Goal: Task Accomplishment & Management: Use online tool/utility

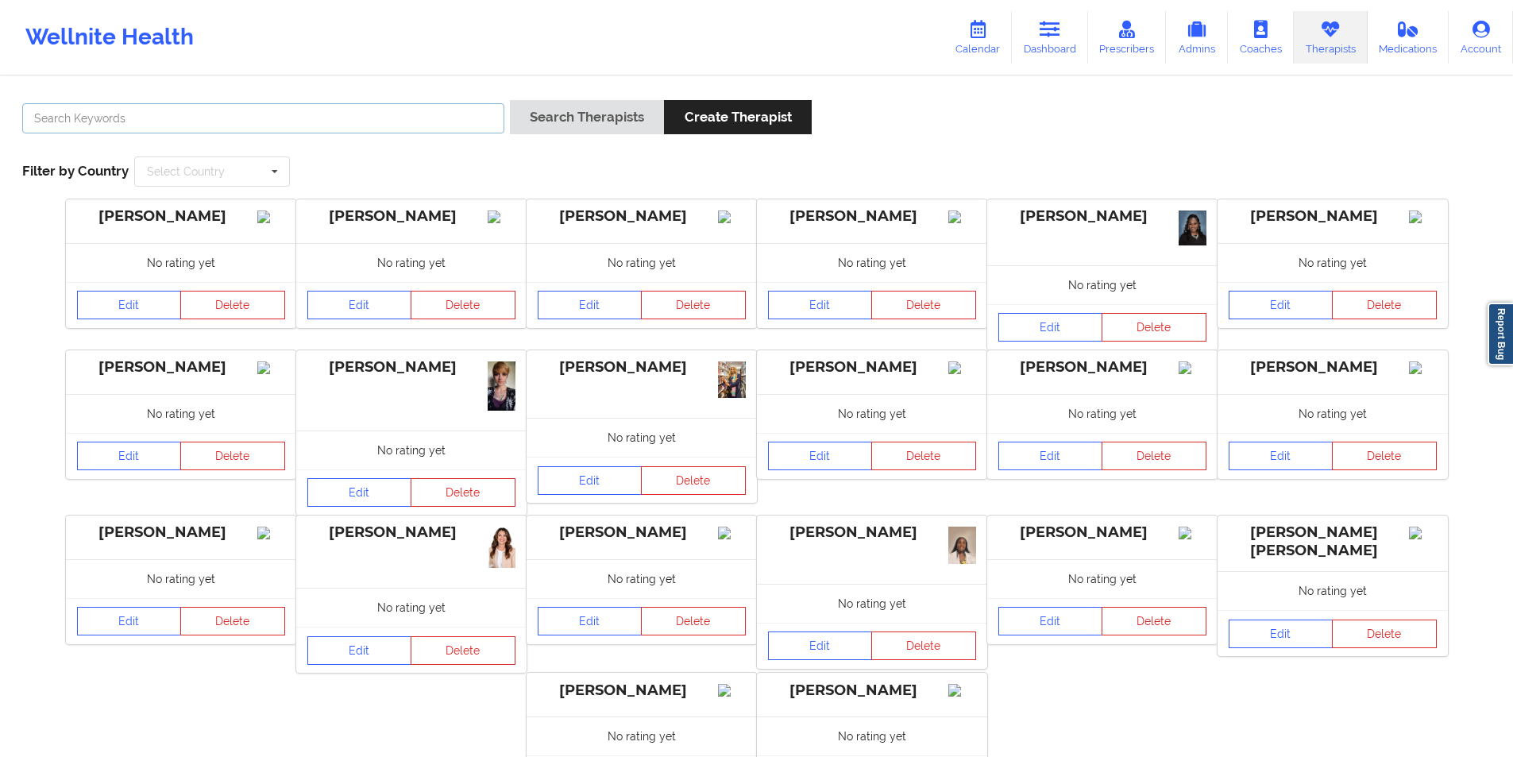
click at [410, 120] on input "text" at bounding box center [263, 118] width 482 height 30
click at [605, 118] on button "Search Therapists" at bounding box center [587, 117] width 154 height 34
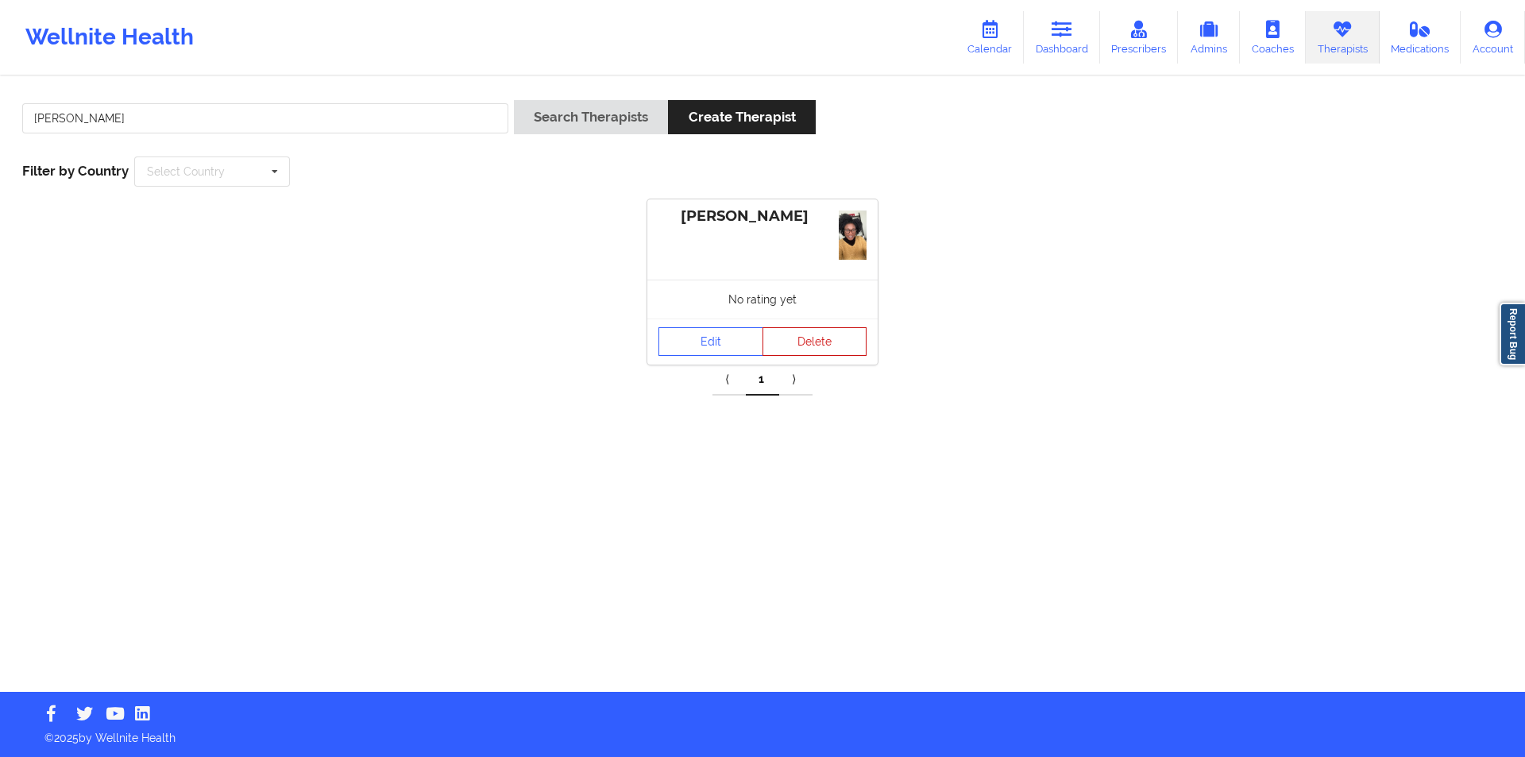
click at [802, 346] on button "Delete" at bounding box center [815, 341] width 105 height 29
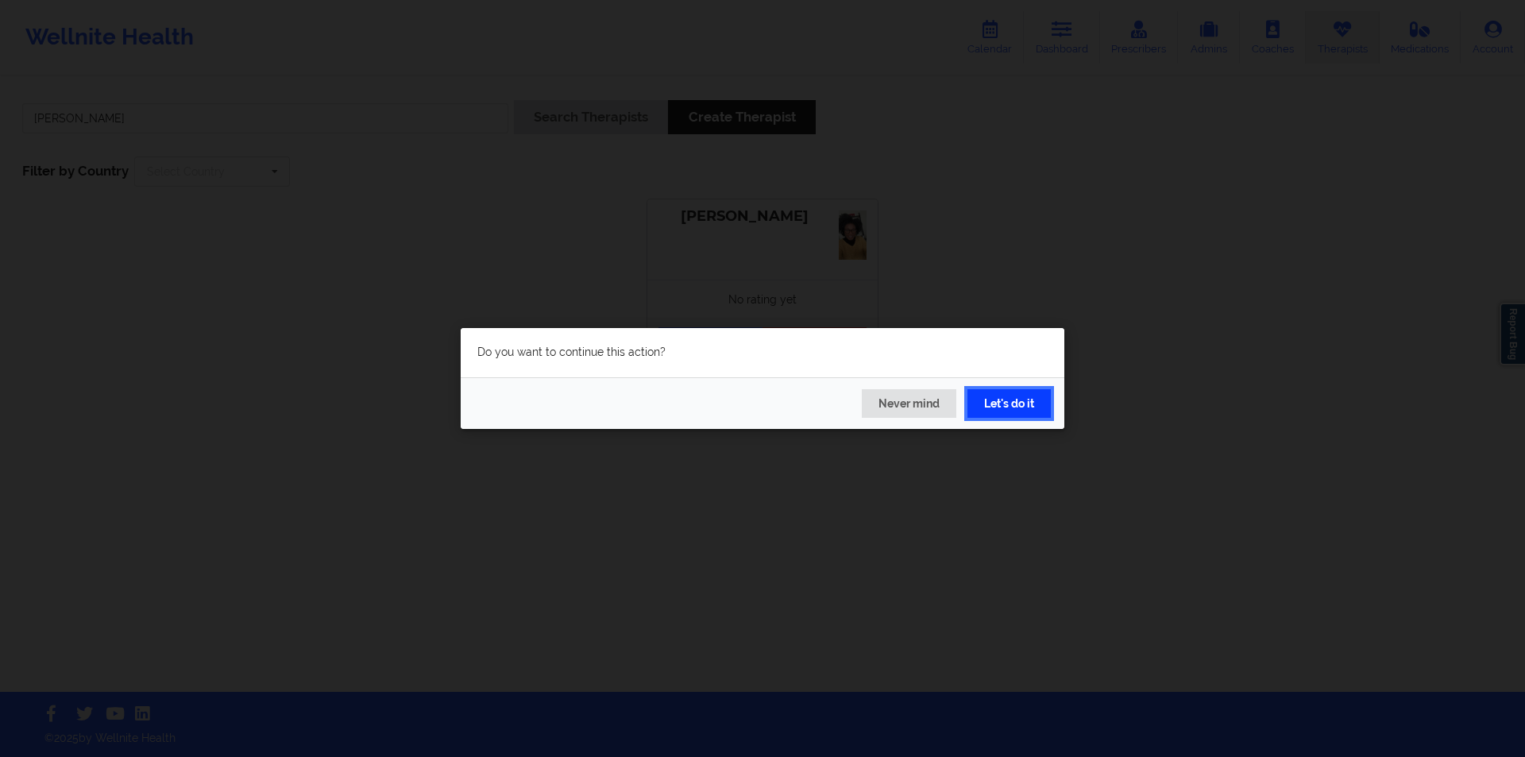
click at [1019, 402] on button "Let's do it" at bounding box center [1009, 403] width 83 height 29
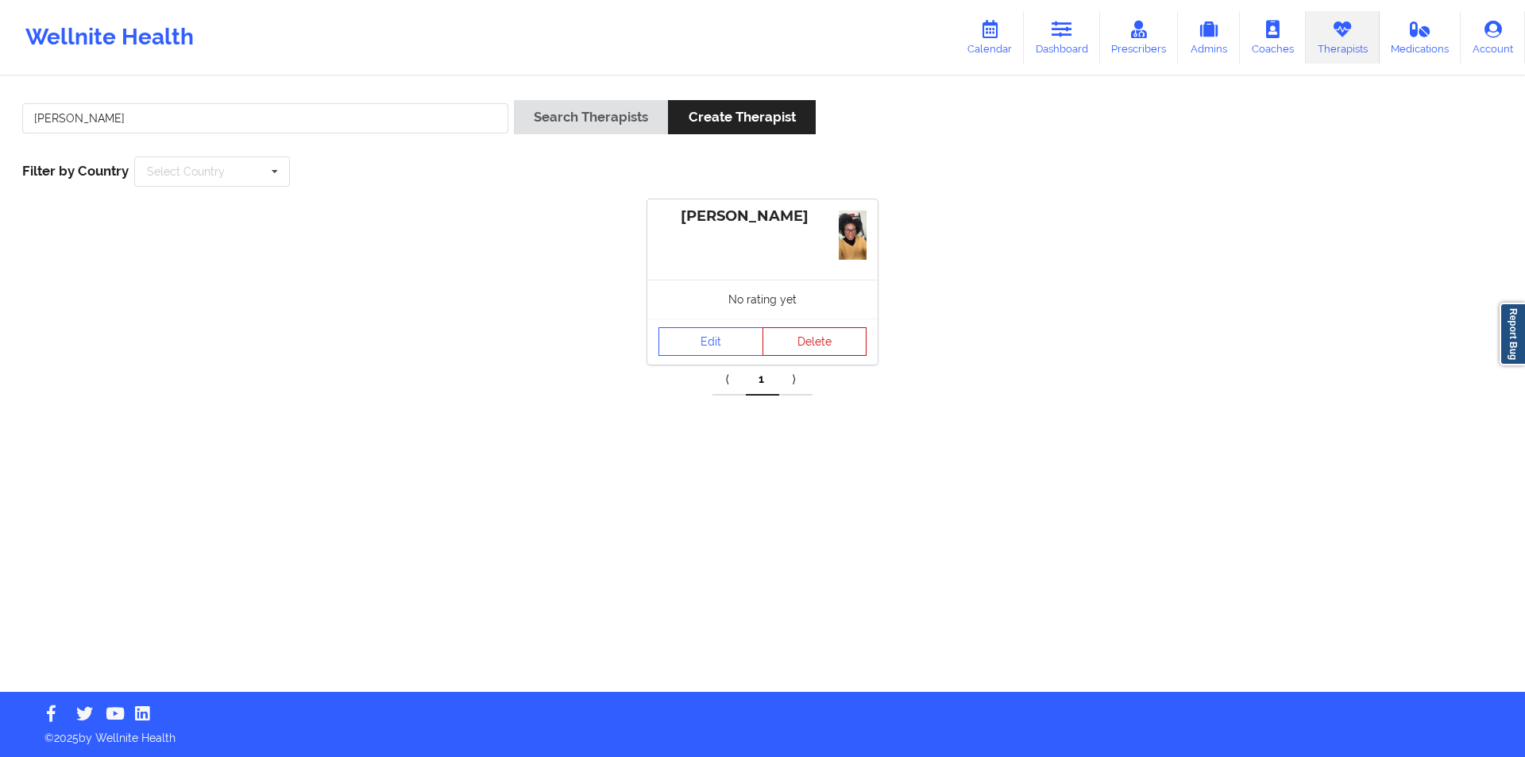
click at [829, 335] on button "Delete" at bounding box center [815, 341] width 105 height 29
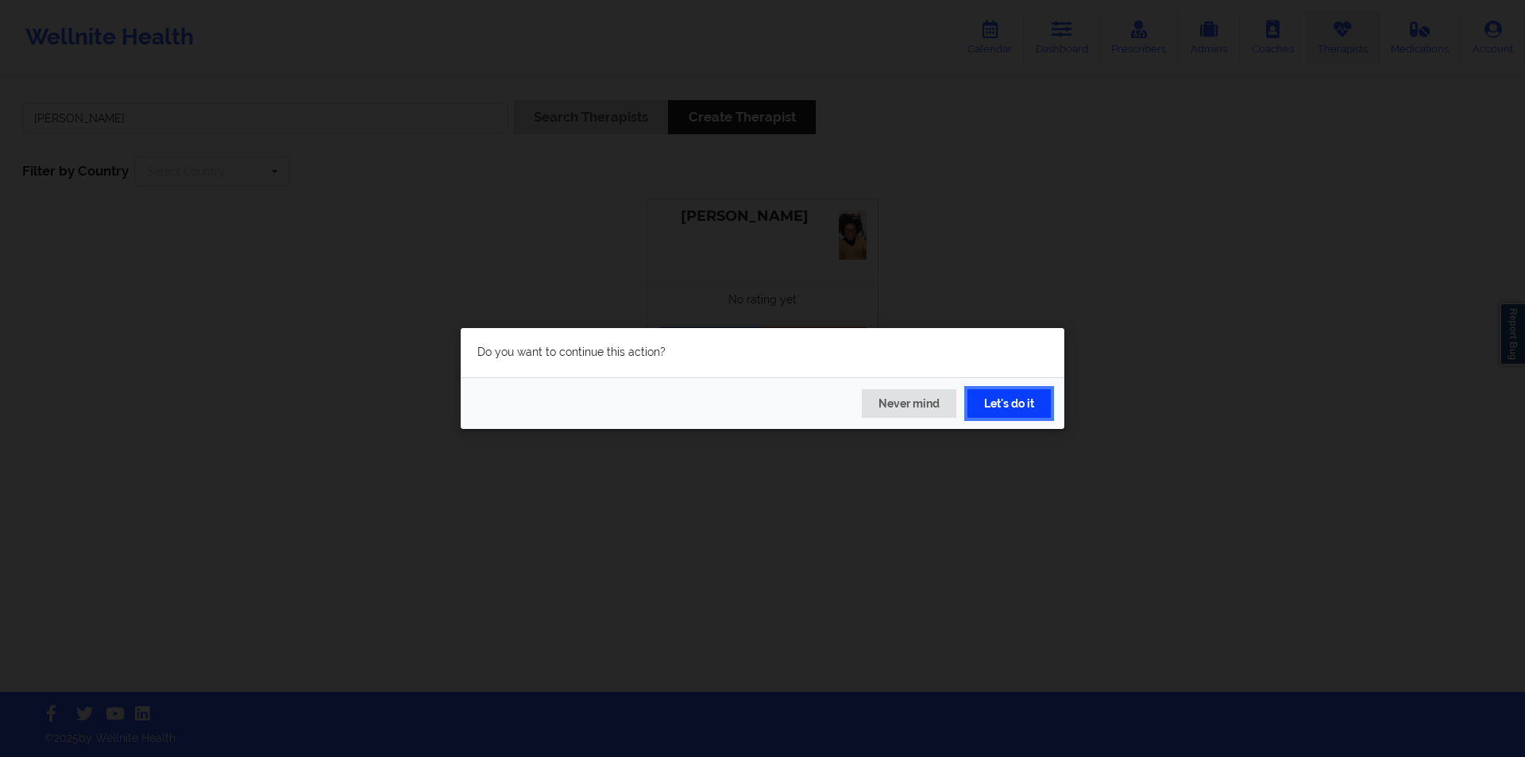
click at [1018, 401] on button "Let's do it" at bounding box center [1009, 403] width 83 height 29
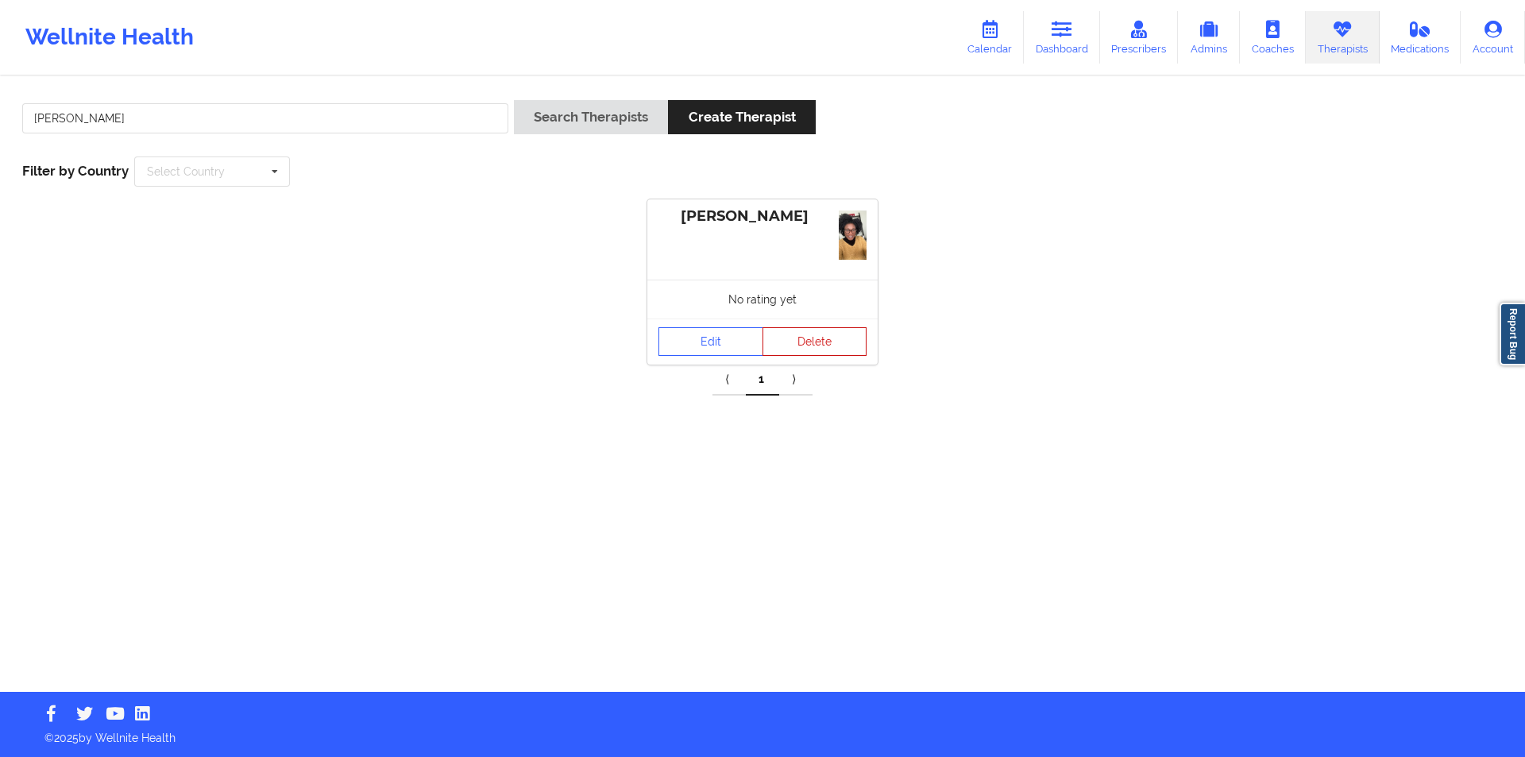
click at [818, 349] on button "Delete" at bounding box center [815, 341] width 105 height 29
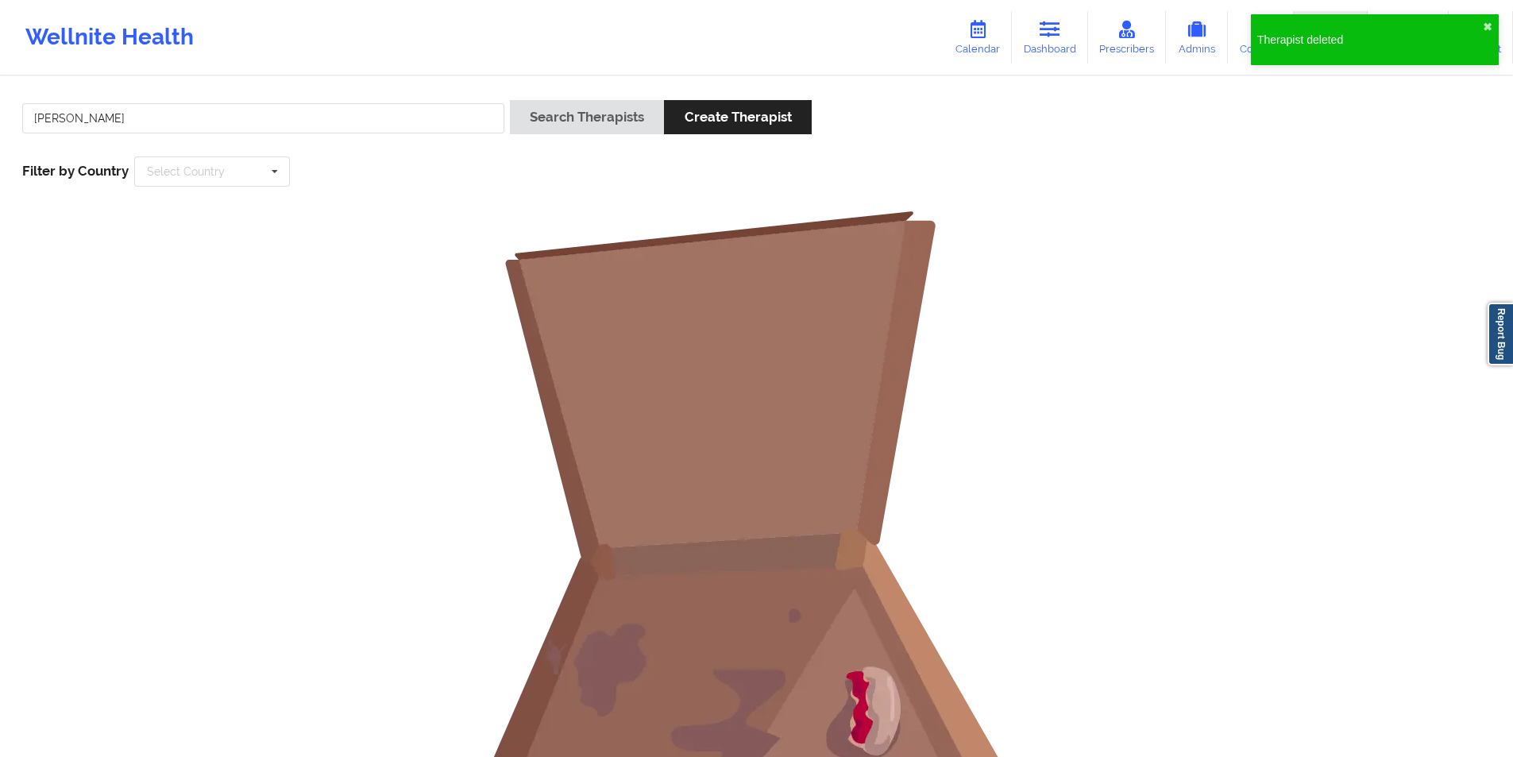
click at [1018, 400] on img at bounding box center [757, 527] width 636 height 636
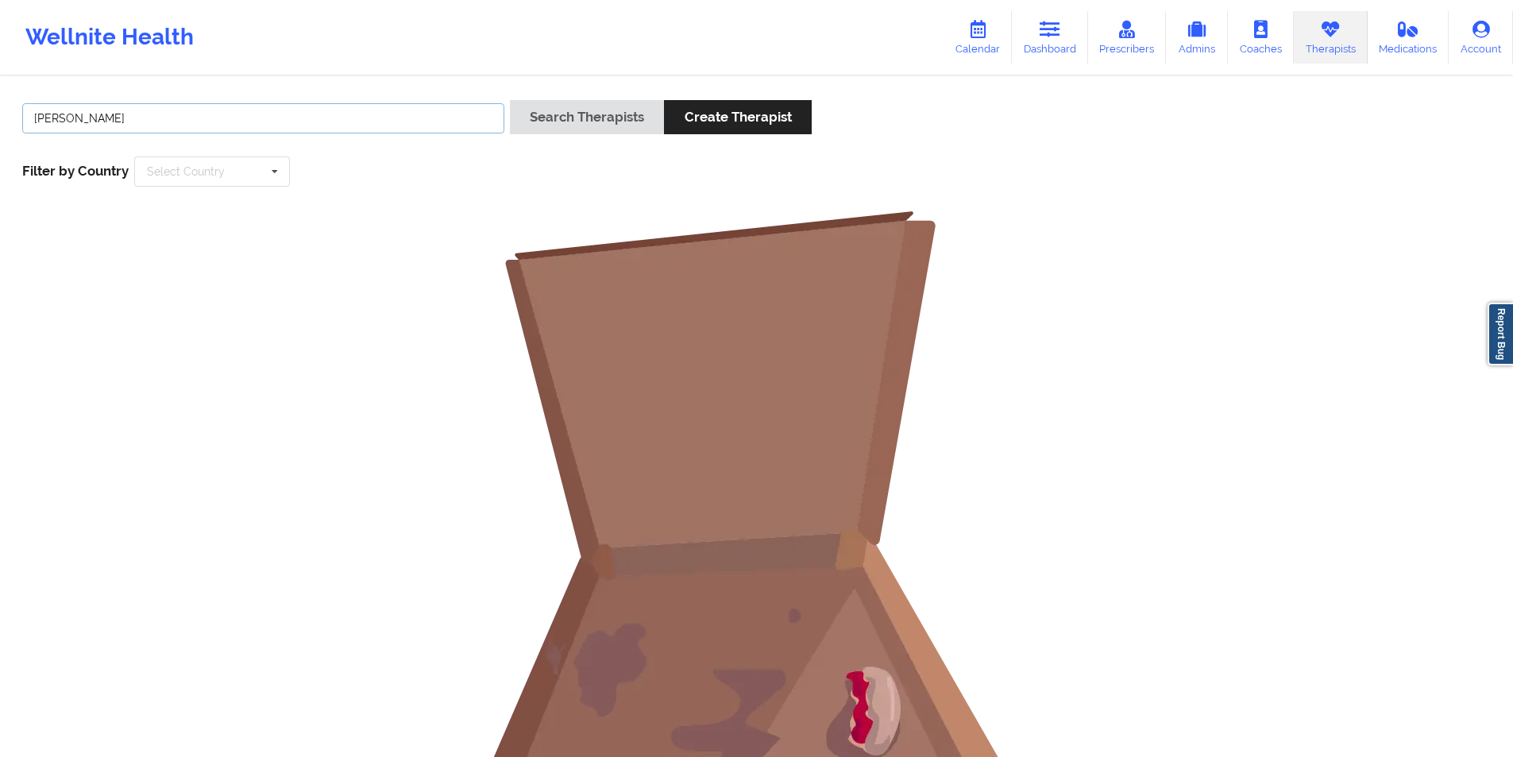
click at [349, 107] on input "[PERSON_NAME]" at bounding box center [263, 118] width 482 height 30
type input "[PERSON_NAME]"
click at [605, 122] on button "Search Therapists" at bounding box center [587, 117] width 154 height 34
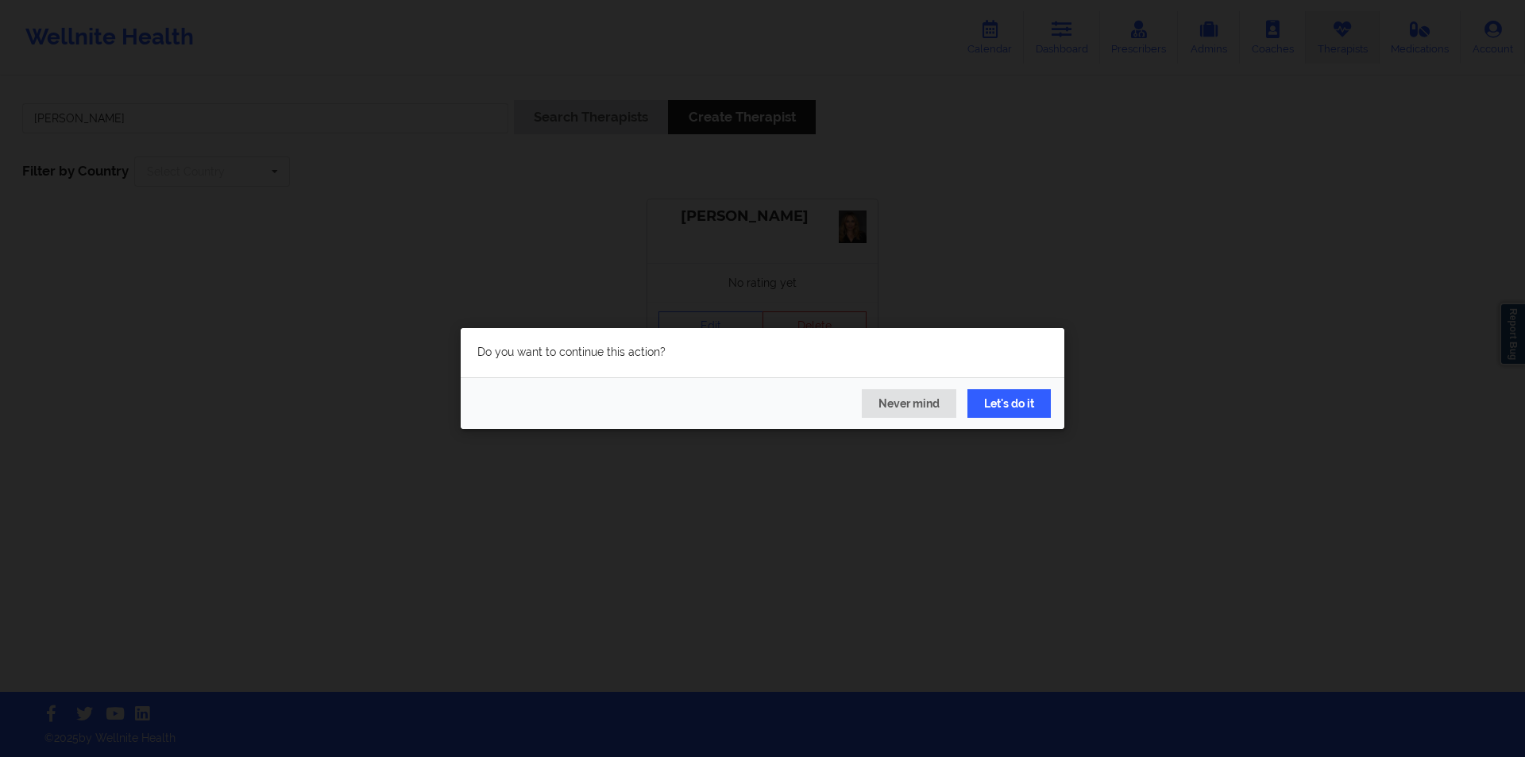
click at [1092, 355] on div "Do you want to continue this action? Never mind Let's do it" at bounding box center [762, 378] width 1525 height 757
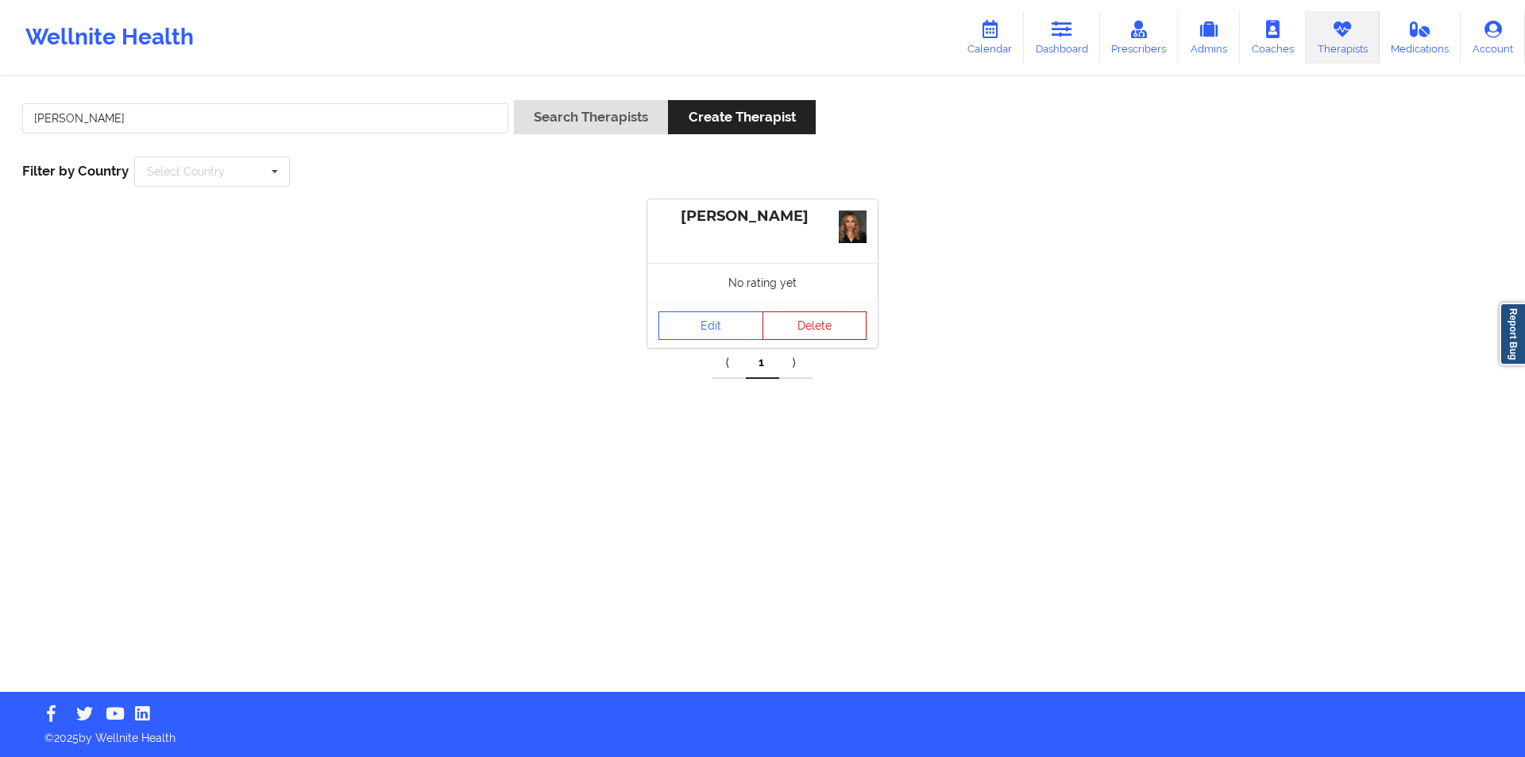
click at [818, 326] on button "Delete" at bounding box center [815, 325] width 105 height 29
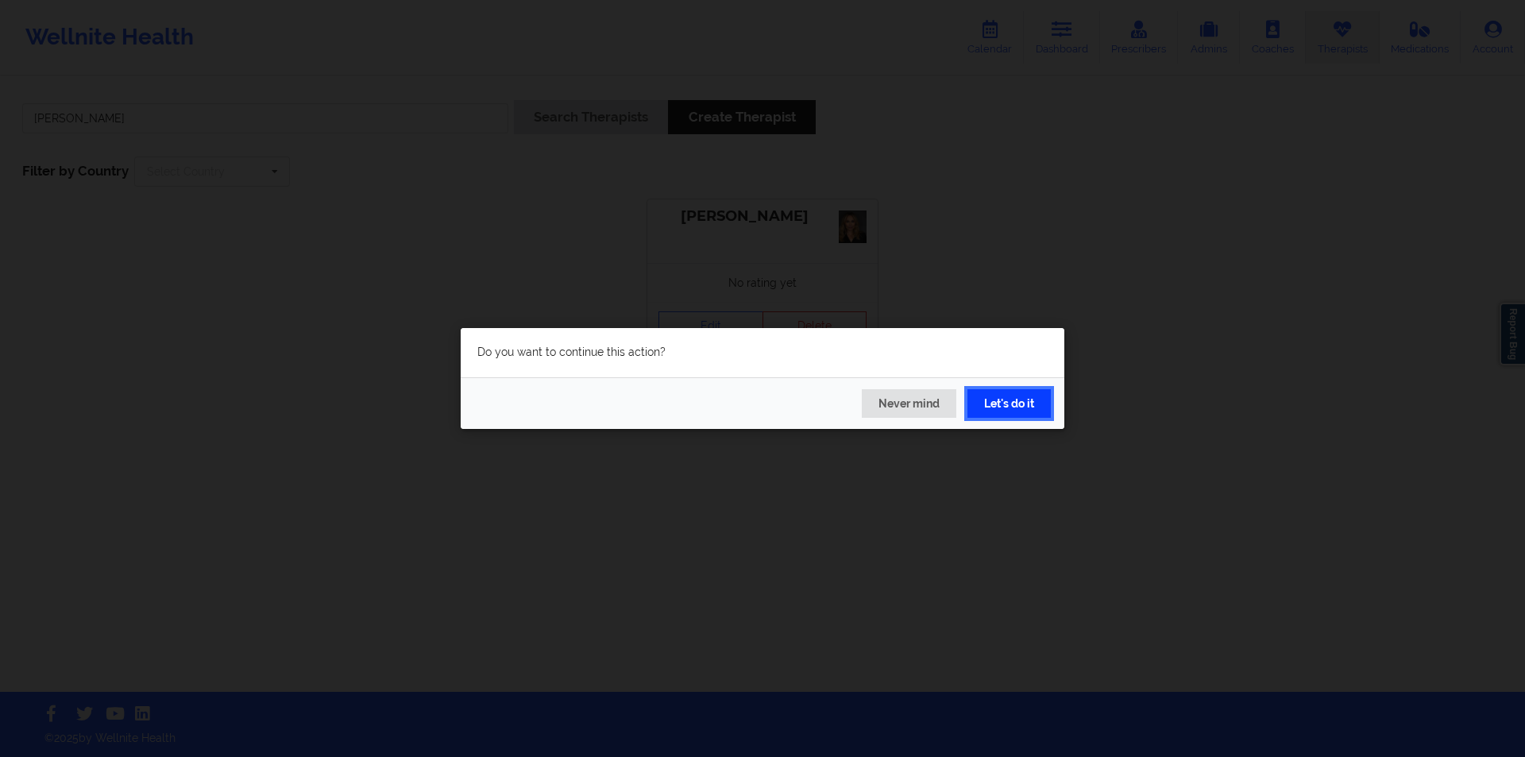
click at [1022, 403] on button "Let's do it" at bounding box center [1009, 403] width 83 height 29
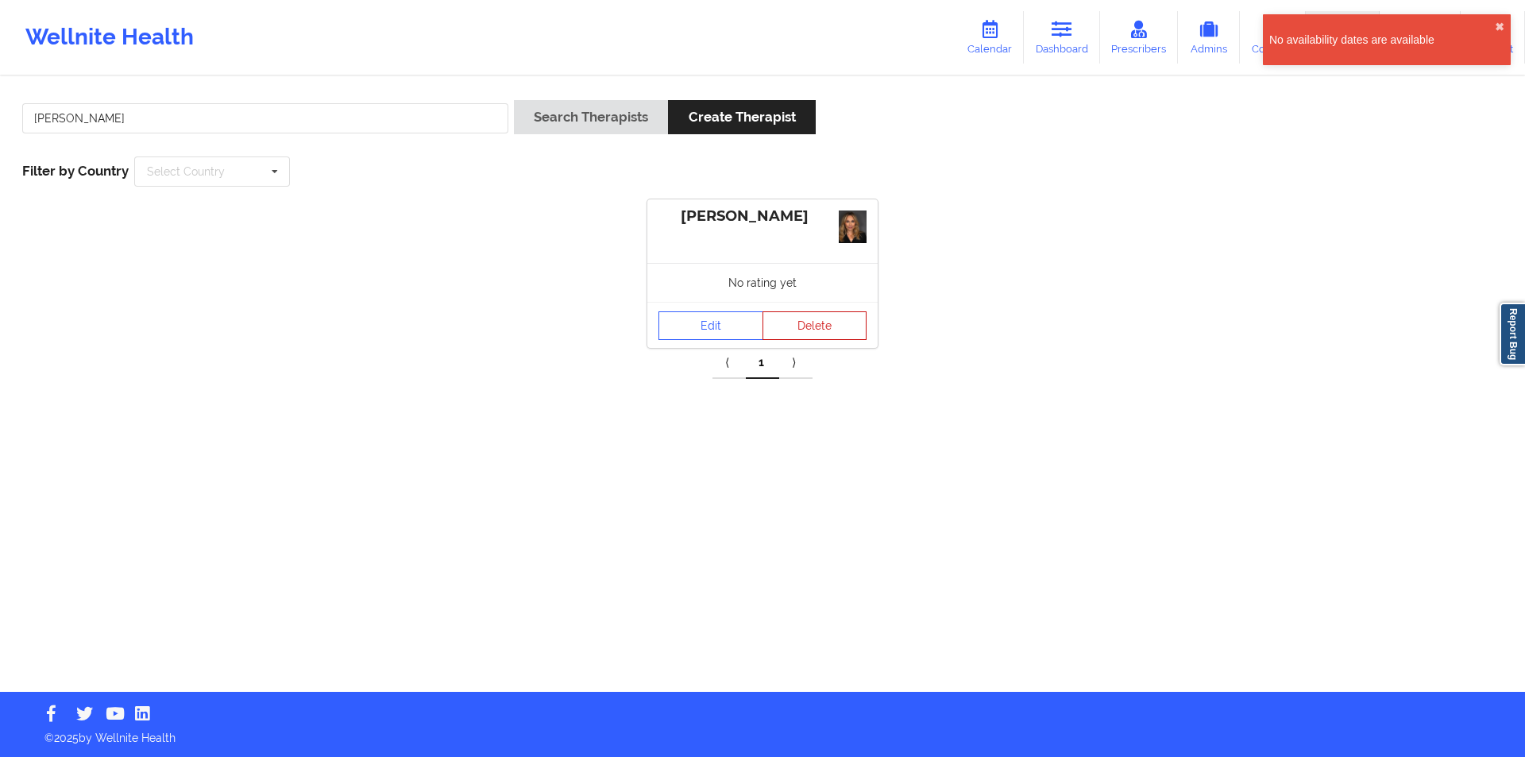
click at [832, 327] on button "Delete" at bounding box center [815, 325] width 105 height 29
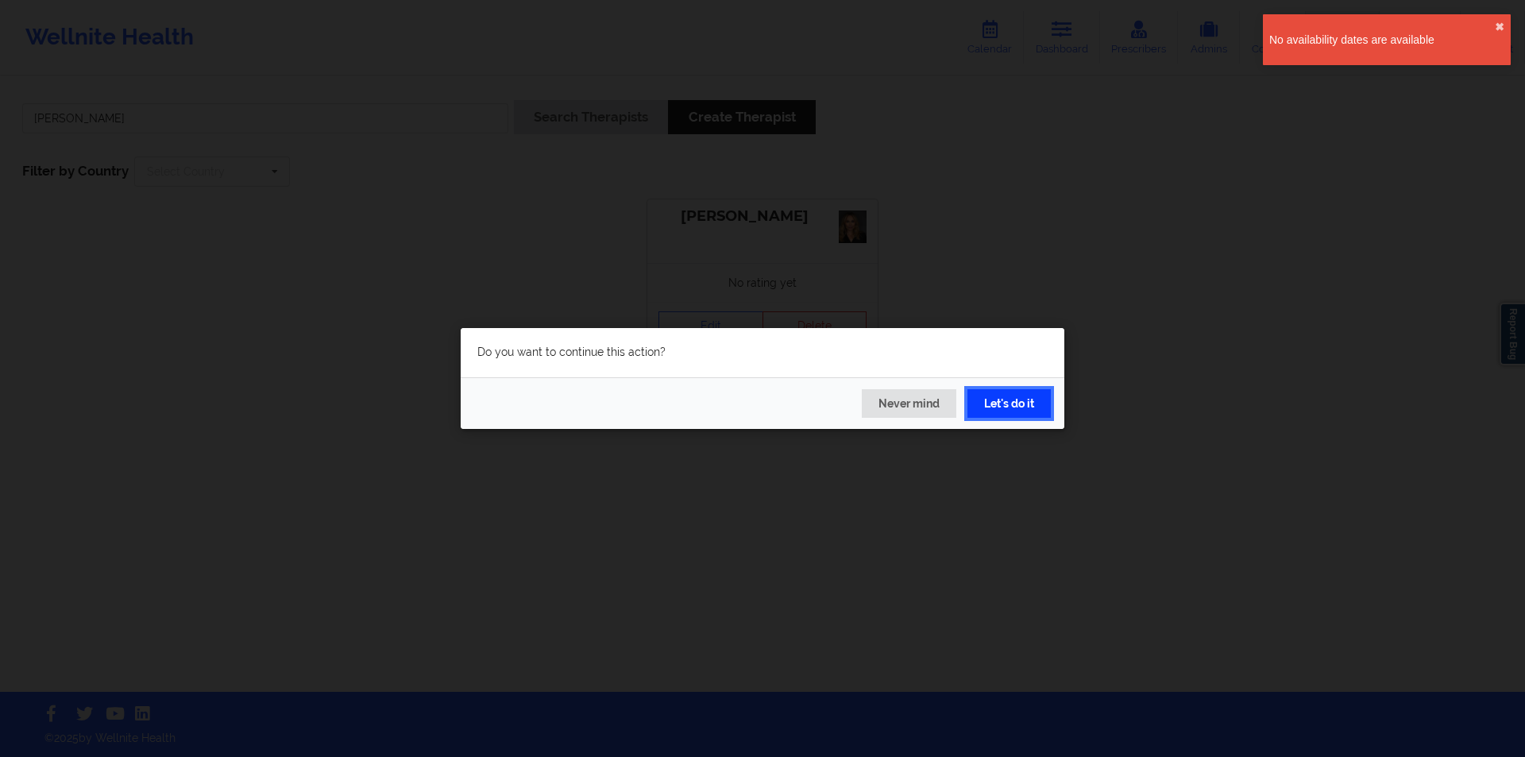
click at [1024, 391] on button "Let's do it" at bounding box center [1009, 403] width 83 height 29
